Goal: Check status: Check status

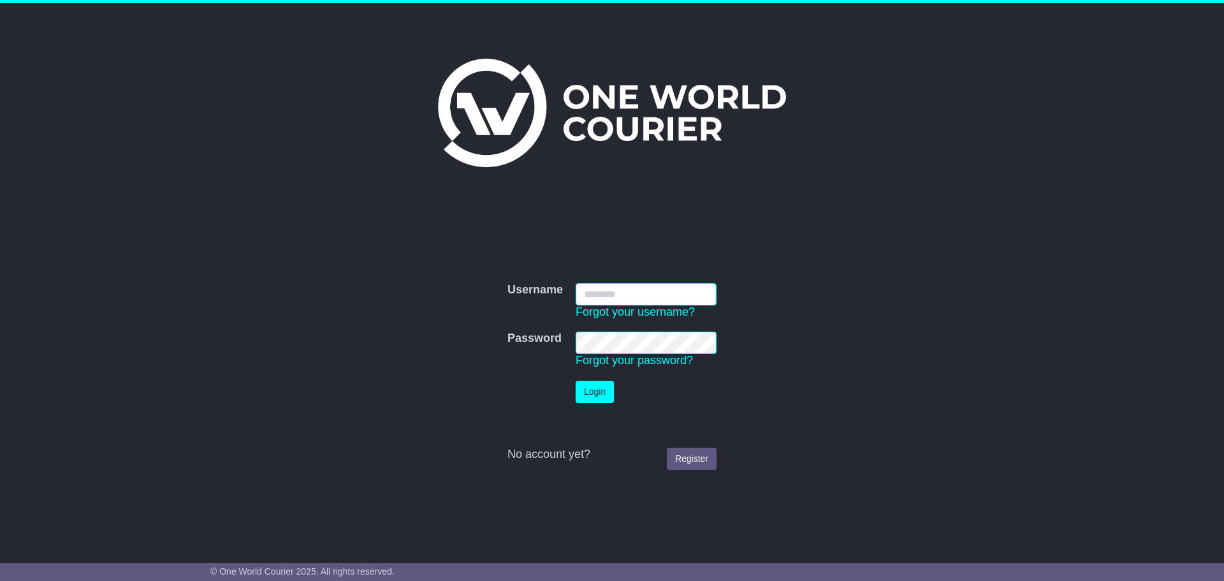
type input "**********"
click at [587, 395] on button "Login" at bounding box center [595, 392] width 38 height 22
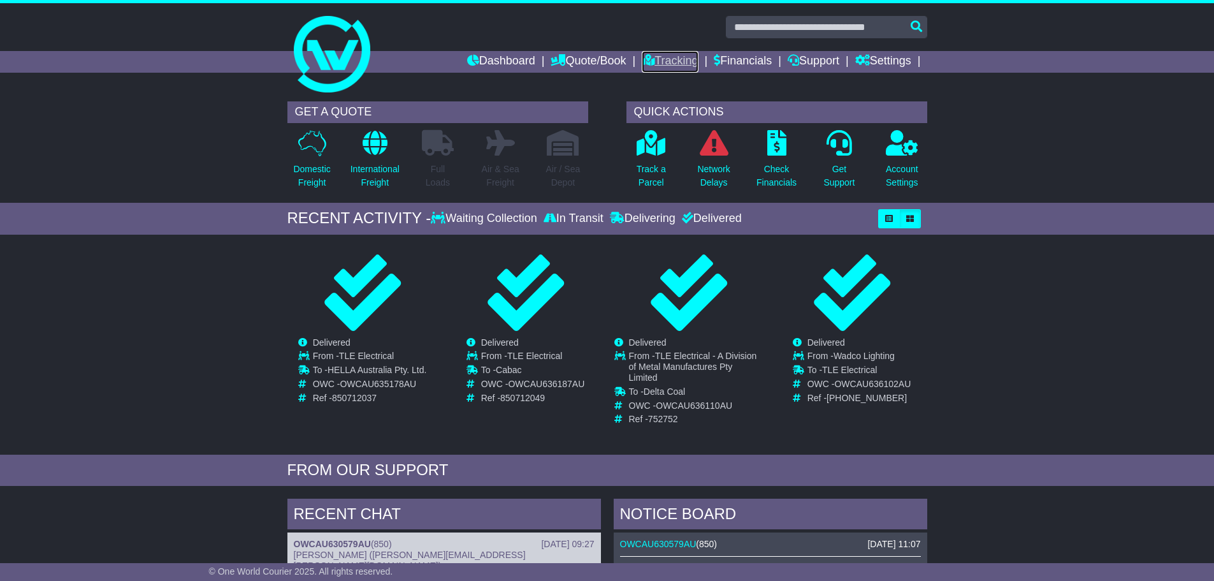
click at [645, 61] on link "Tracking" at bounding box center [670, 62] width 56 height 22
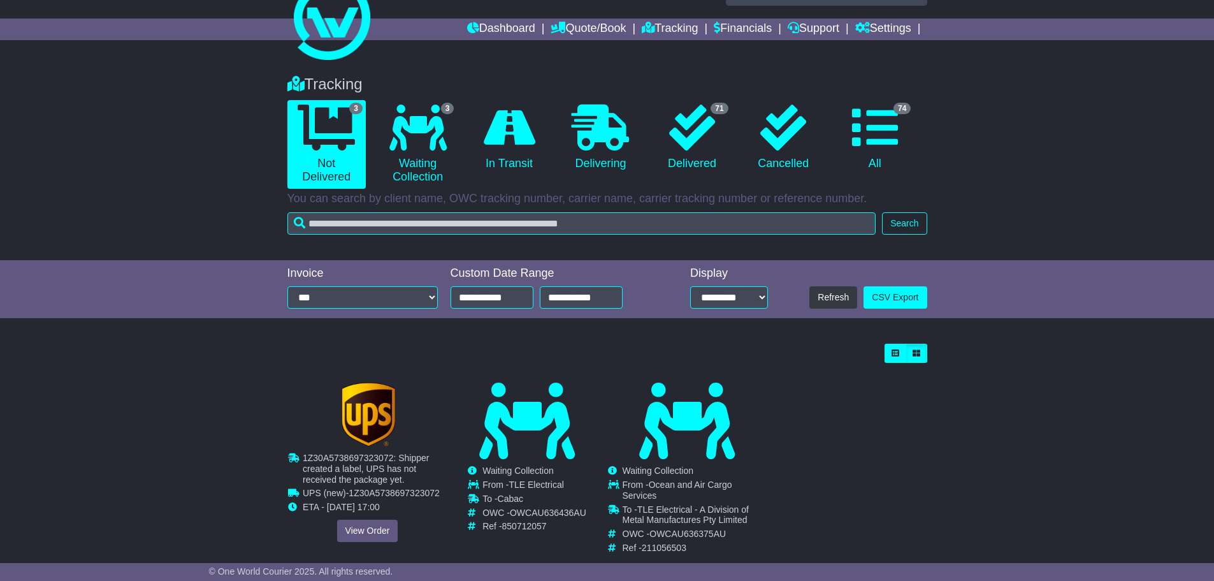
scroll to position [60, 0]
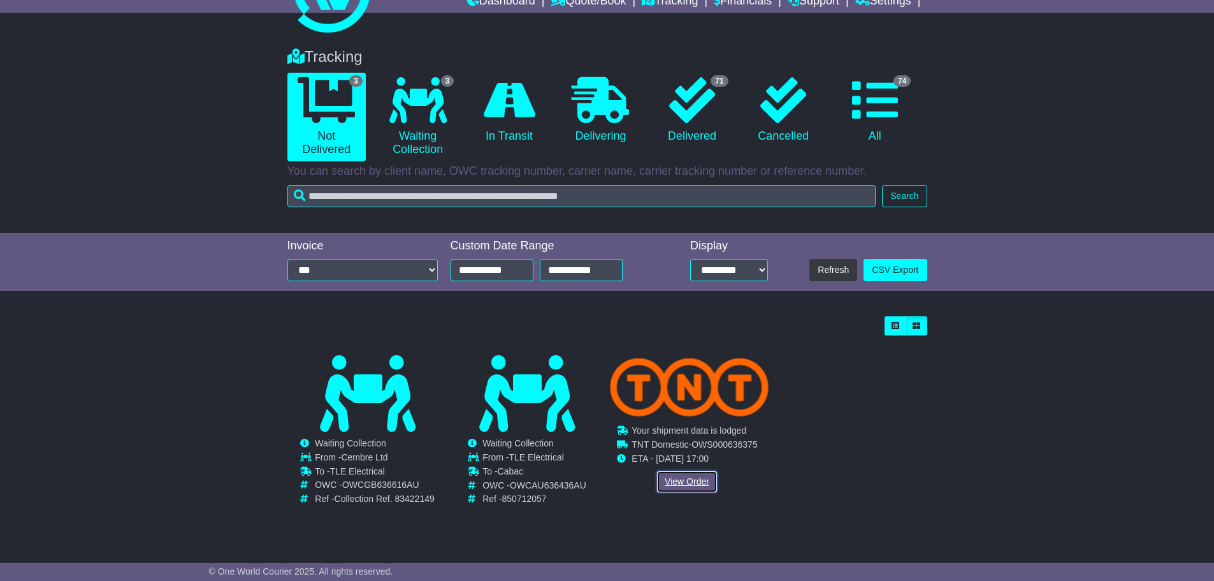
click at [695, 484] on link "View Order" at bounding box center [687, 481] width 61 height 22
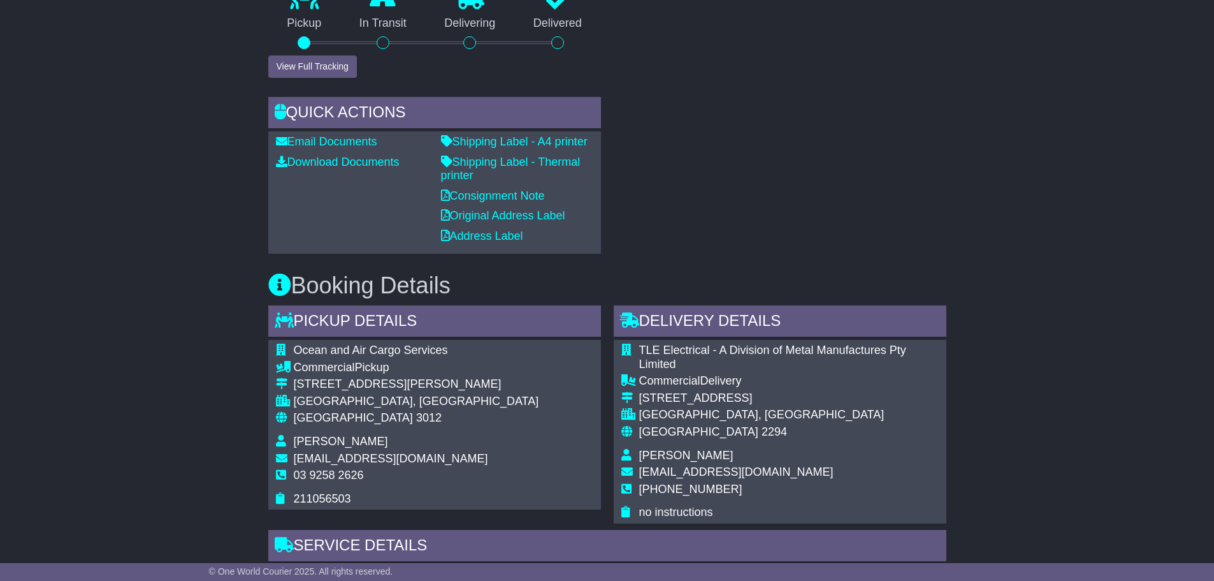
scroll to position [637, 0]
